Goal: Information Seeking & Learning: Learn about a topic

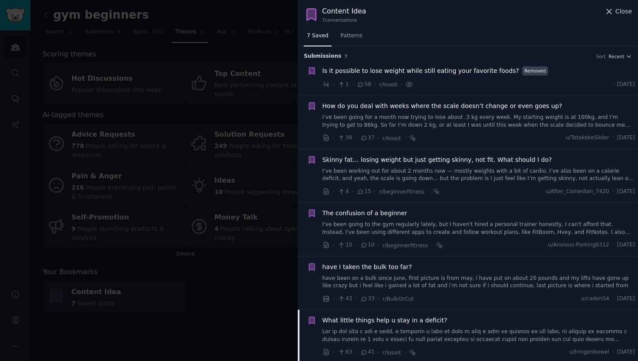
click at [609, 14] on icon at bounding box center [608, 11] width 9 height 9
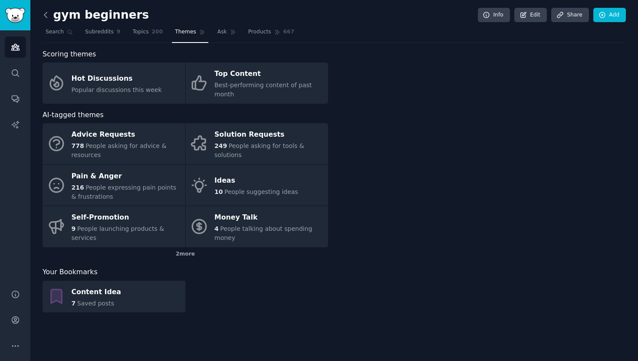
click at [48, 18] on icon at bounding box center [45, 14] width 9 height 9
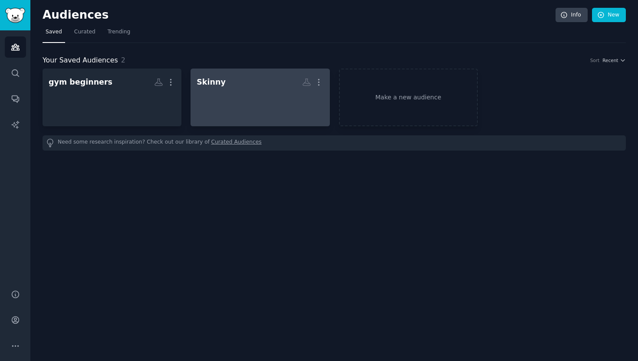
click at [244, 93] on div at bounding box center [259, 105] width 127 height 30
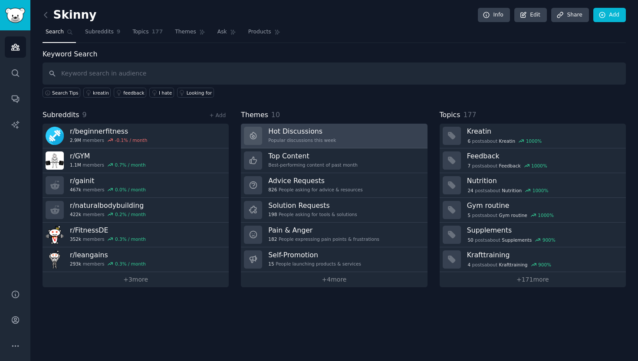
click at [344, 134] on link "Hot Discussions Popular discussions this week" at bounding box center [334, 136] width 186 height 25
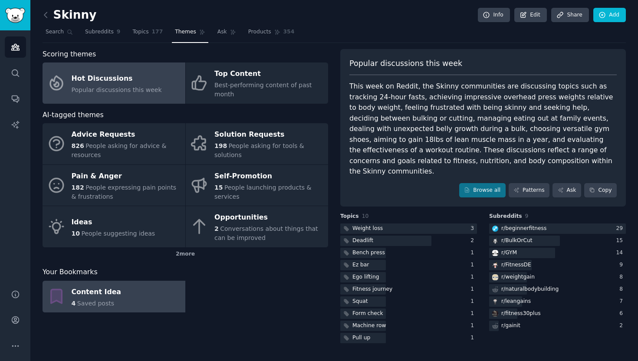
click at [165, 299] on link "Content Idea 4 Saved posts" at bounding box center [114, 297] width 143 height 32
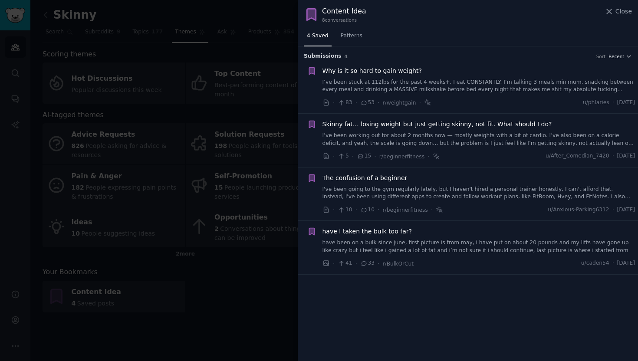
click at [444, 75] on div "Why is it so hard to gain weight? I’ve been stuck at 112lbs for the past 4 week…" at bounding box center [478, 79] width 313 height 27
click at [405, 71] on span "Why is it so hard to gain weight?" at bounding box center [371, 70] width 99 height 9
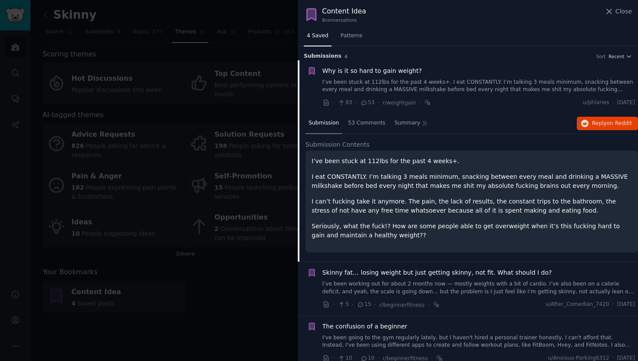
scroll to position [13, 0]
